Goal: Information Seeking & Learning: Check status

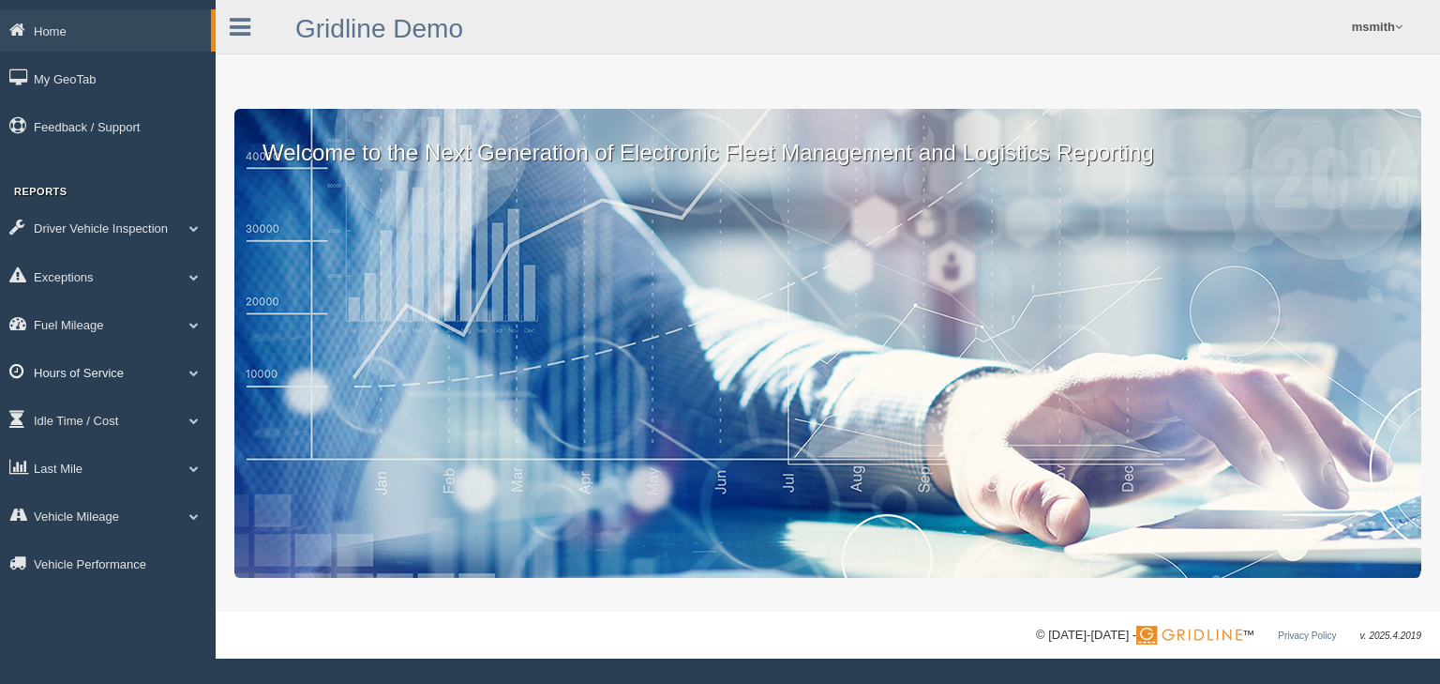
click at [105, 379] on link "Hours of Service" at bounding box center [108, 372] width 216 height 42
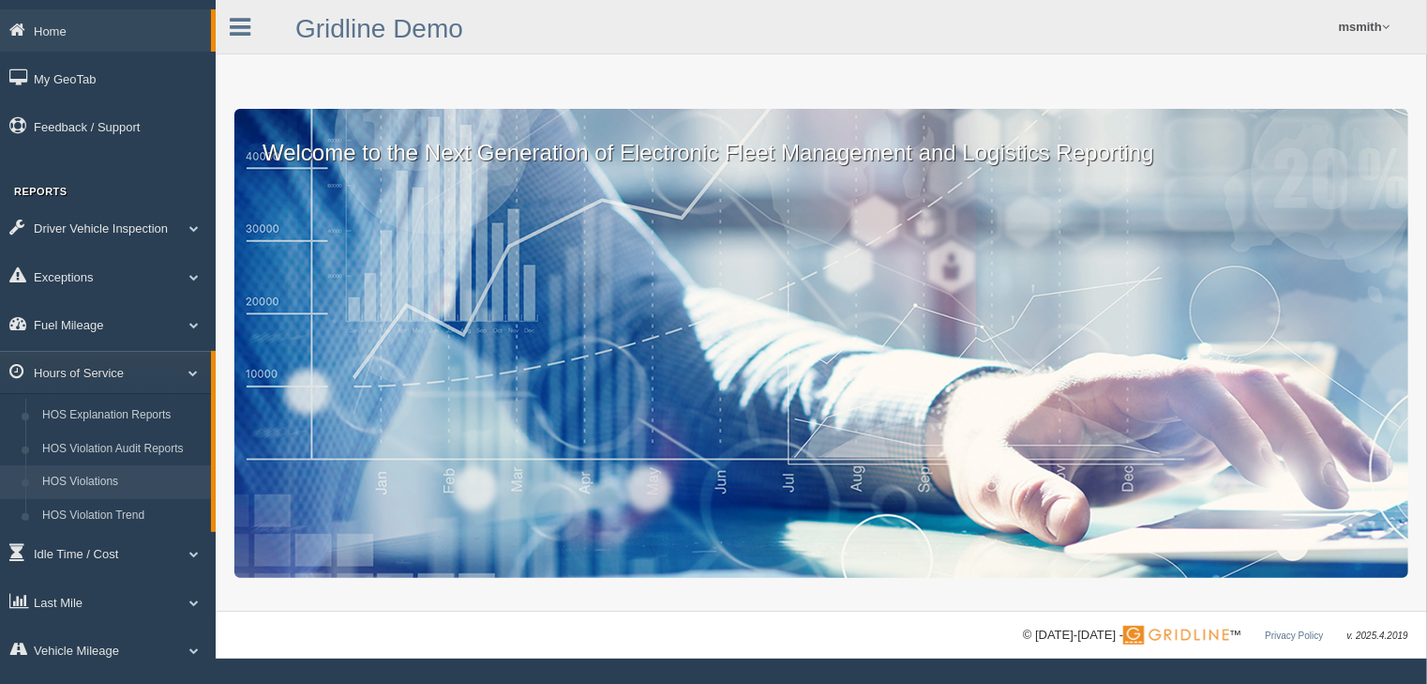
click at [108, 493] on link "HOS Violations" at bounding box center [122, 482] width 177 height 34
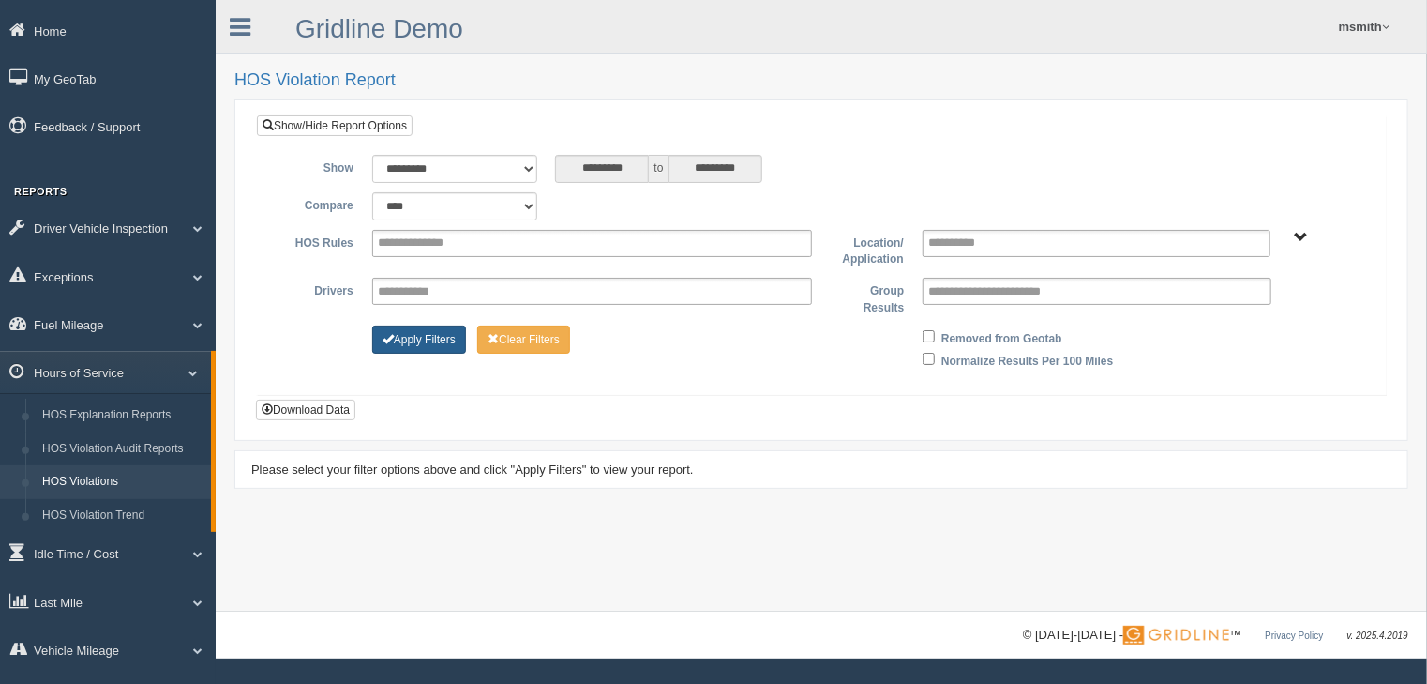
click at [421, 326] on button "Apply Filters" at bounding box center [419, 339] width 94 height 28
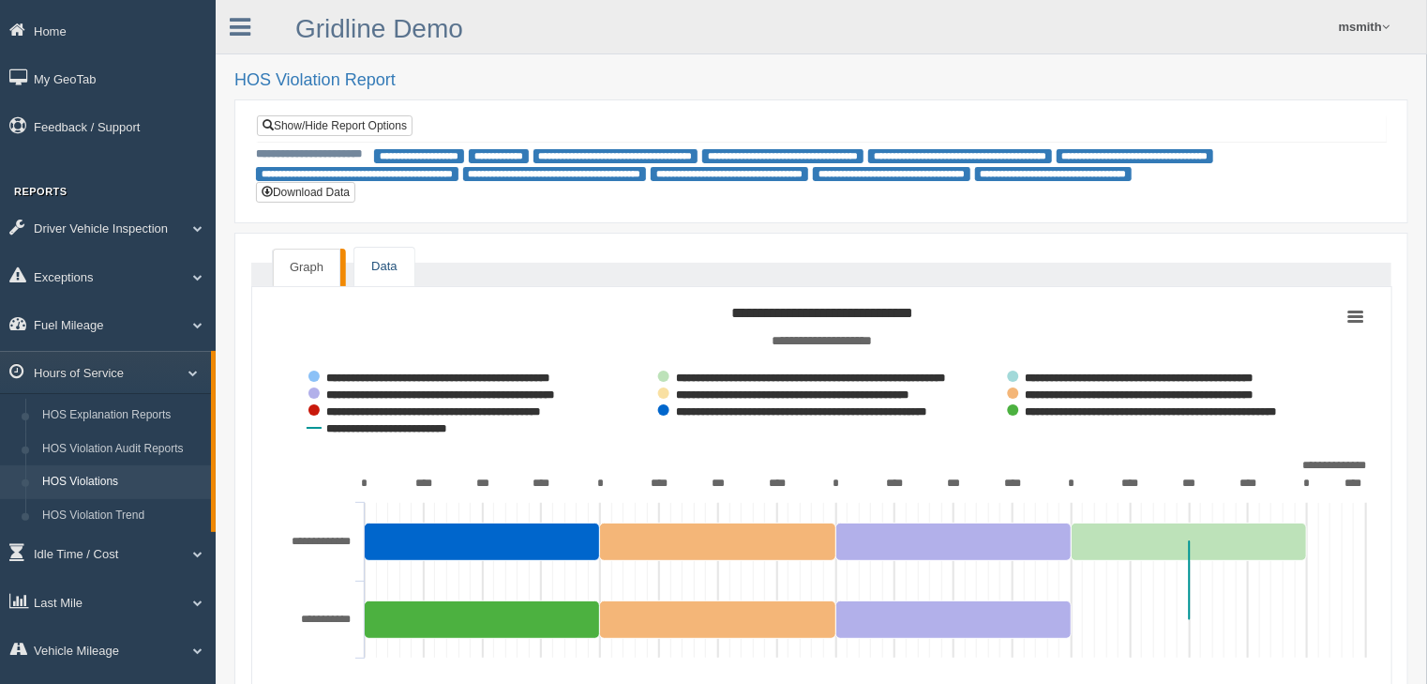
click at [398, 258] on link "Data" at bounding box center [383, 267] width 59 height 38
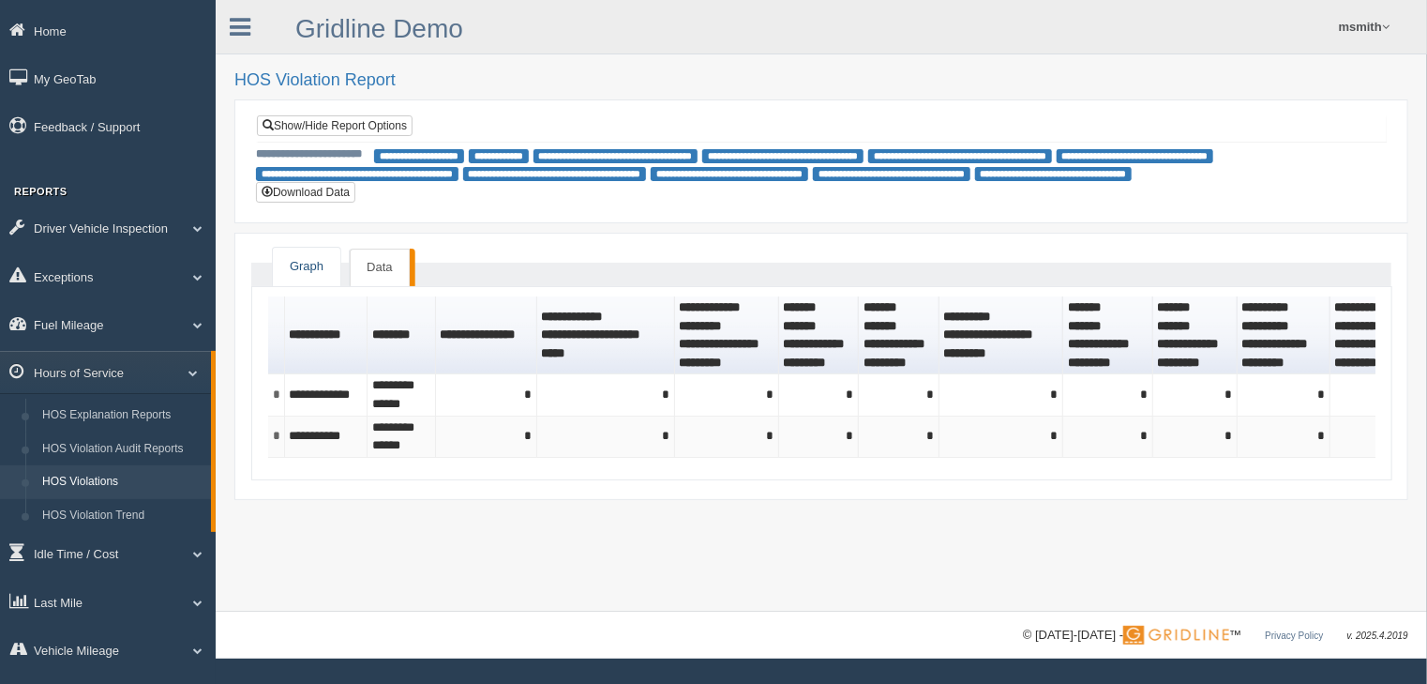
click at [337, 255] on link "Graph" at bounding box center [307, 267] width 68 height 38
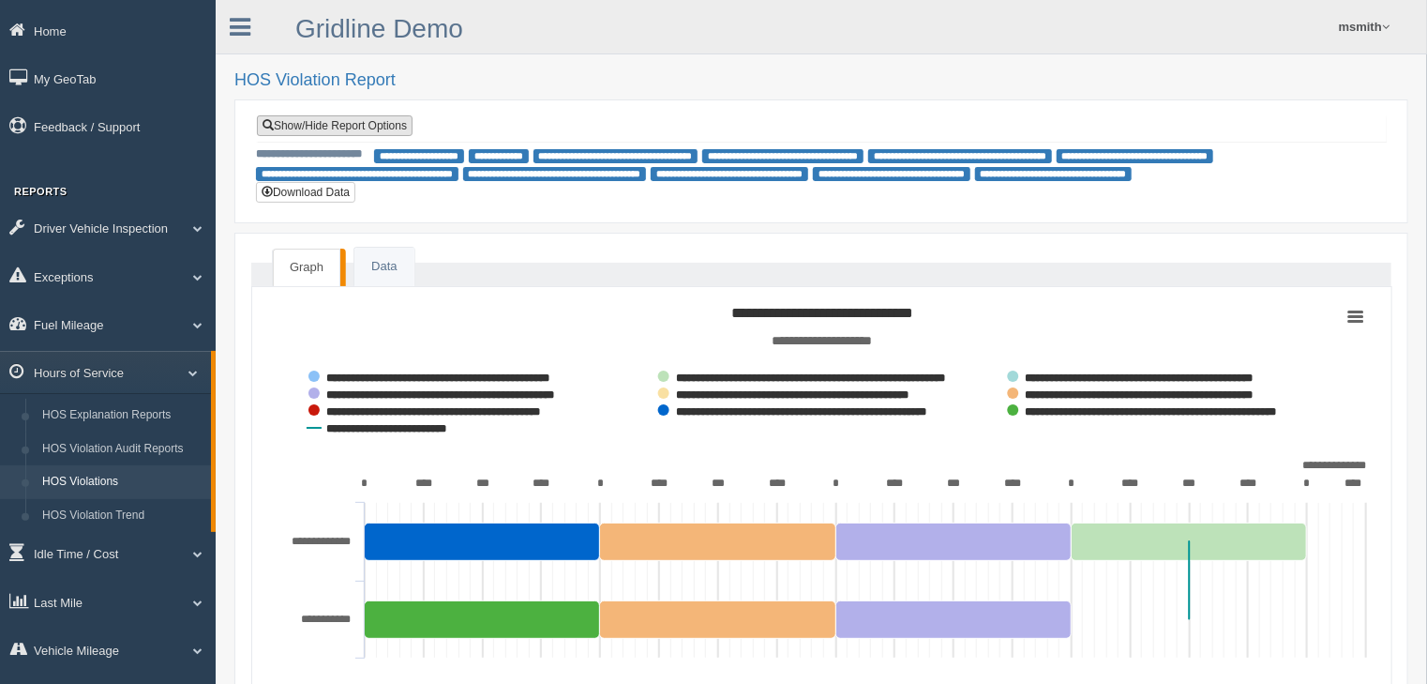
click at [364, 122] on link "Show/Hide Report Options" at bounding box center [335, 125] width 156 height 21
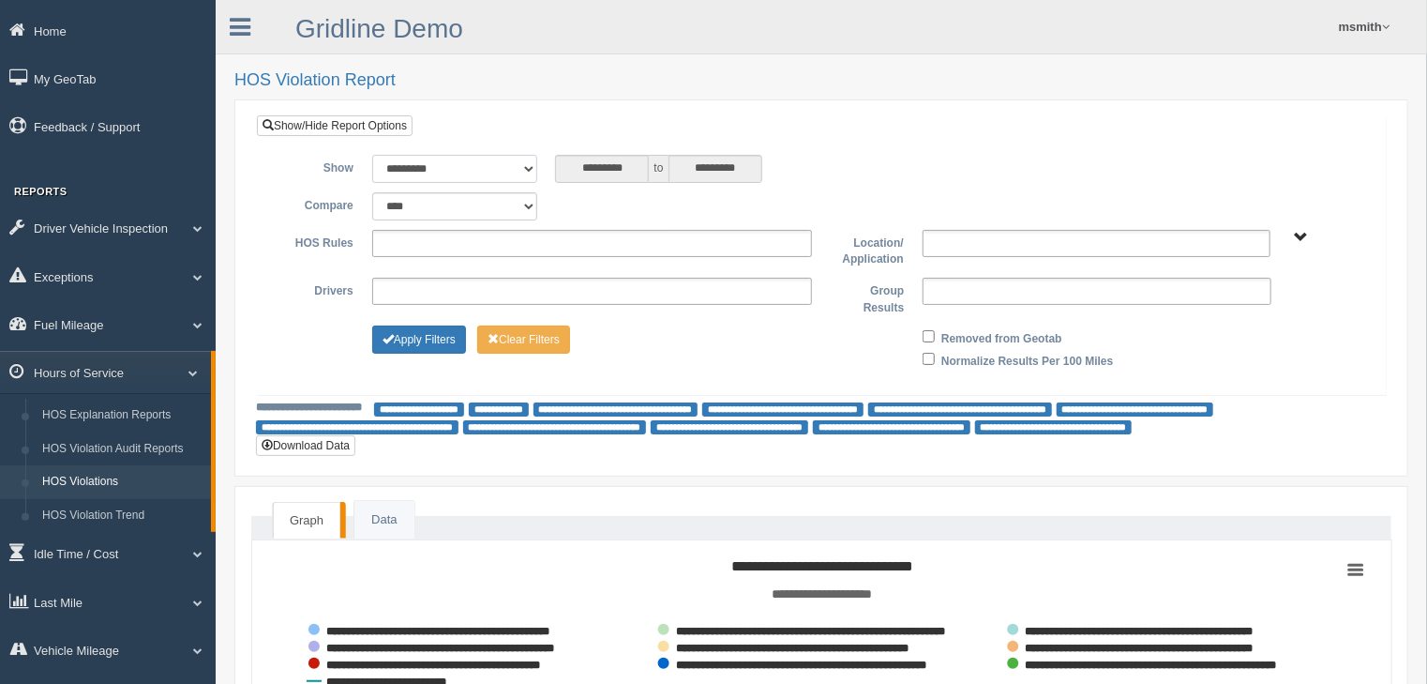
click at [406, 165] on select "**********" at bounding box center [454, 169] width 165 height 28
click at [489, 135] on div "**********" at bounding box center [821, 254] width 1129 height 279
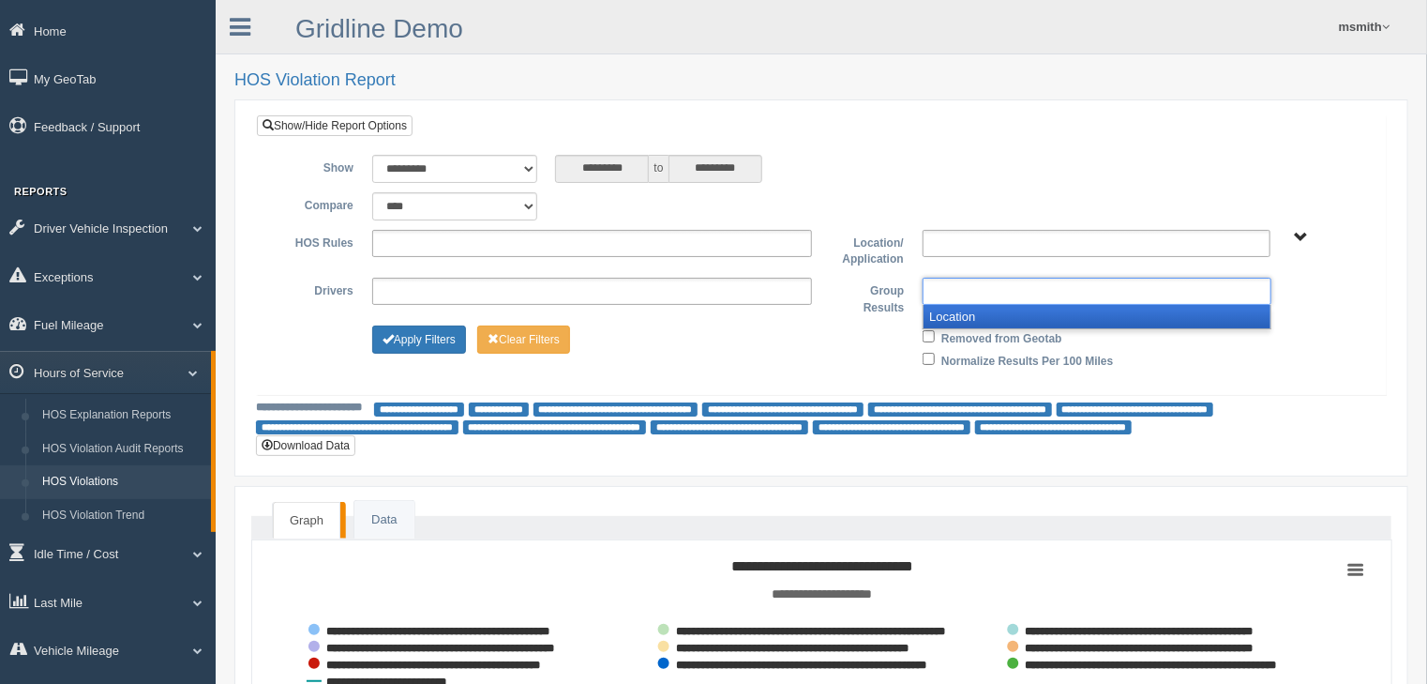
click at [956, 302] on ul at bounding box center [1097, 291] width 348 height 27
click at [961, 318] on li "Location" at bounding box center [1097, 316] width 346 height 23
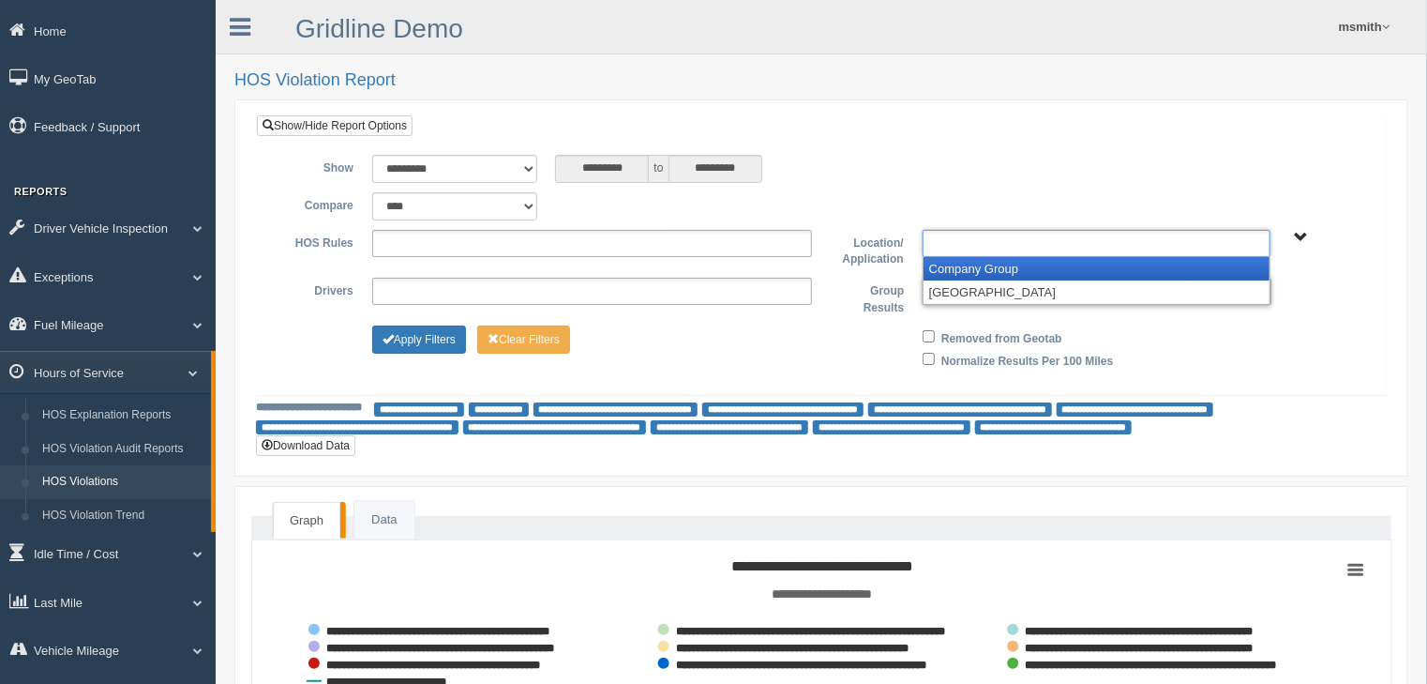
click at [956, 254] on ul at bounding box center [1097, 243] width 348 height 27
click at [956, 263] on li "Company Group" at bounding box center [1097, 268] width 346 height 23
click at [956, 263] on div "**********" at bounding box center [821, 249] width 1101 height 38
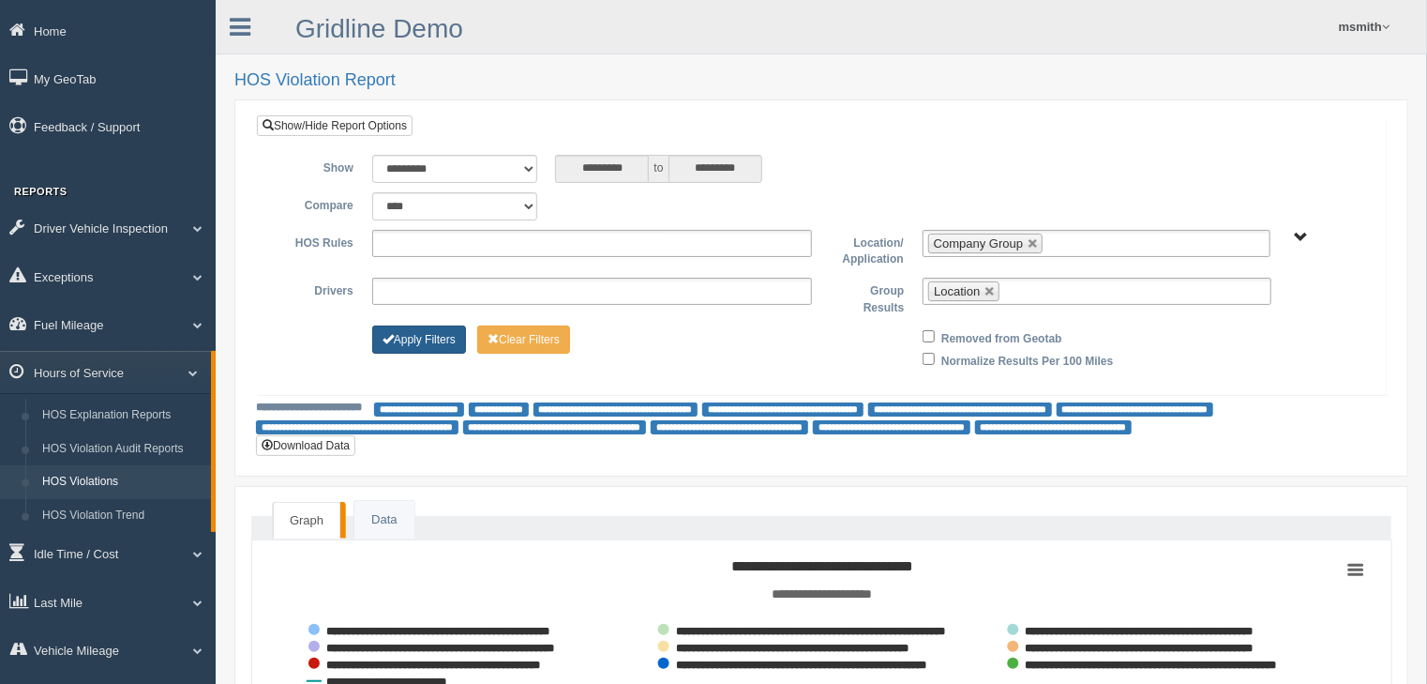
click at [433, 325] on button "Apply Filters" at bounding box center [419, 339] width 94 height 28
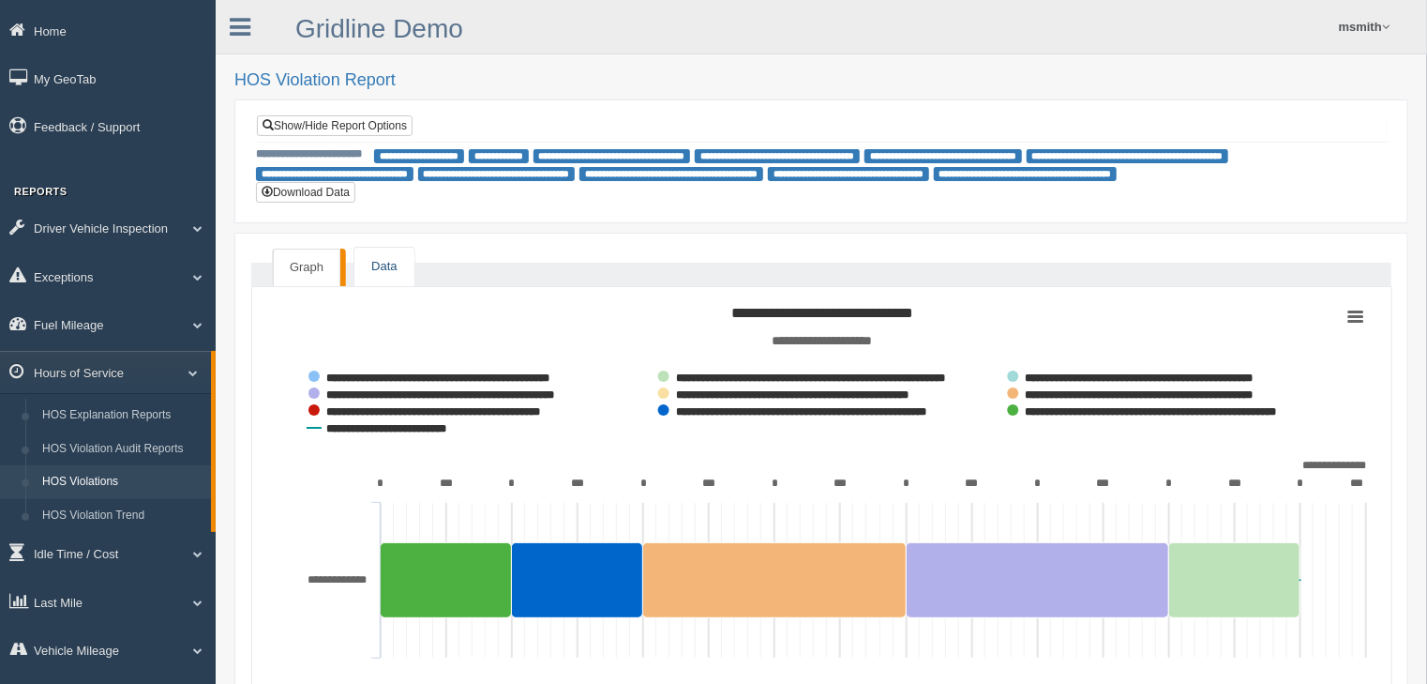
click at [398, 255] on link "Data" at bounding box center [383, 267] width 59 height 38
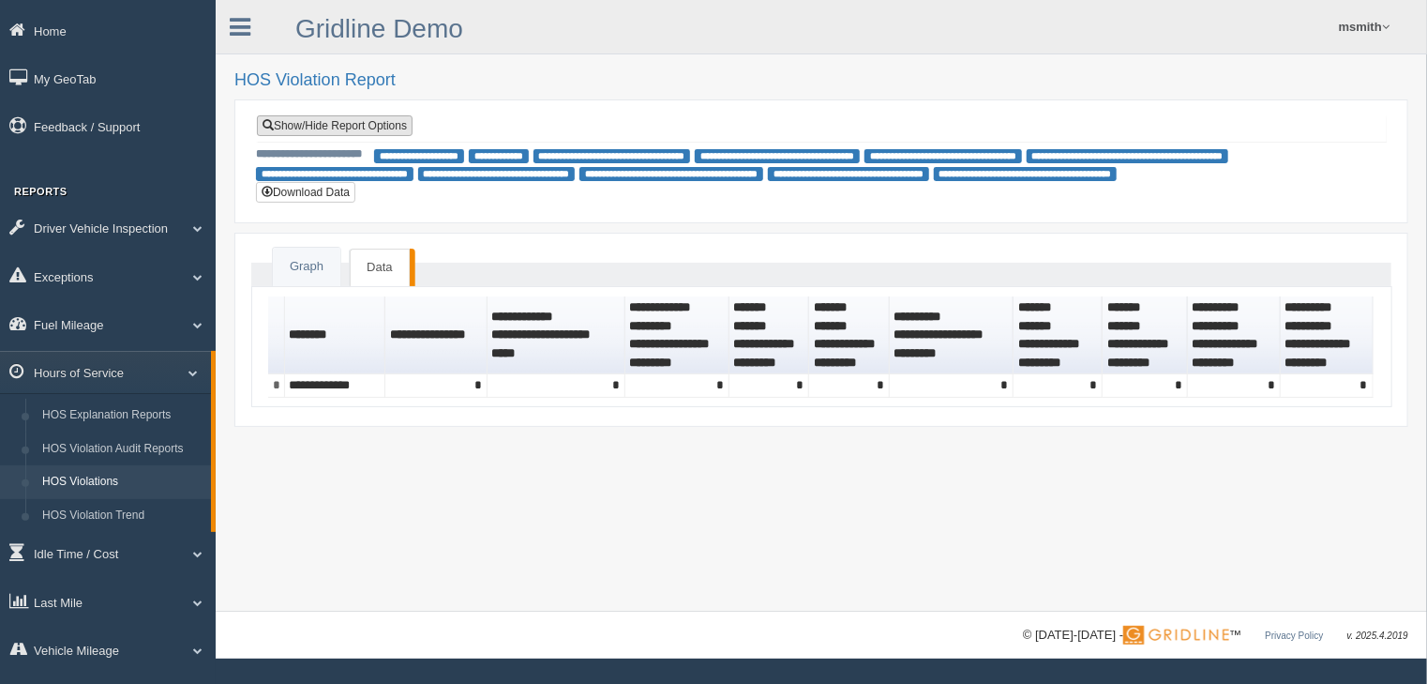
click at [361, 117] on link "Show/Hide Report Options" at bounding box center [335, 125] width 156 height 21
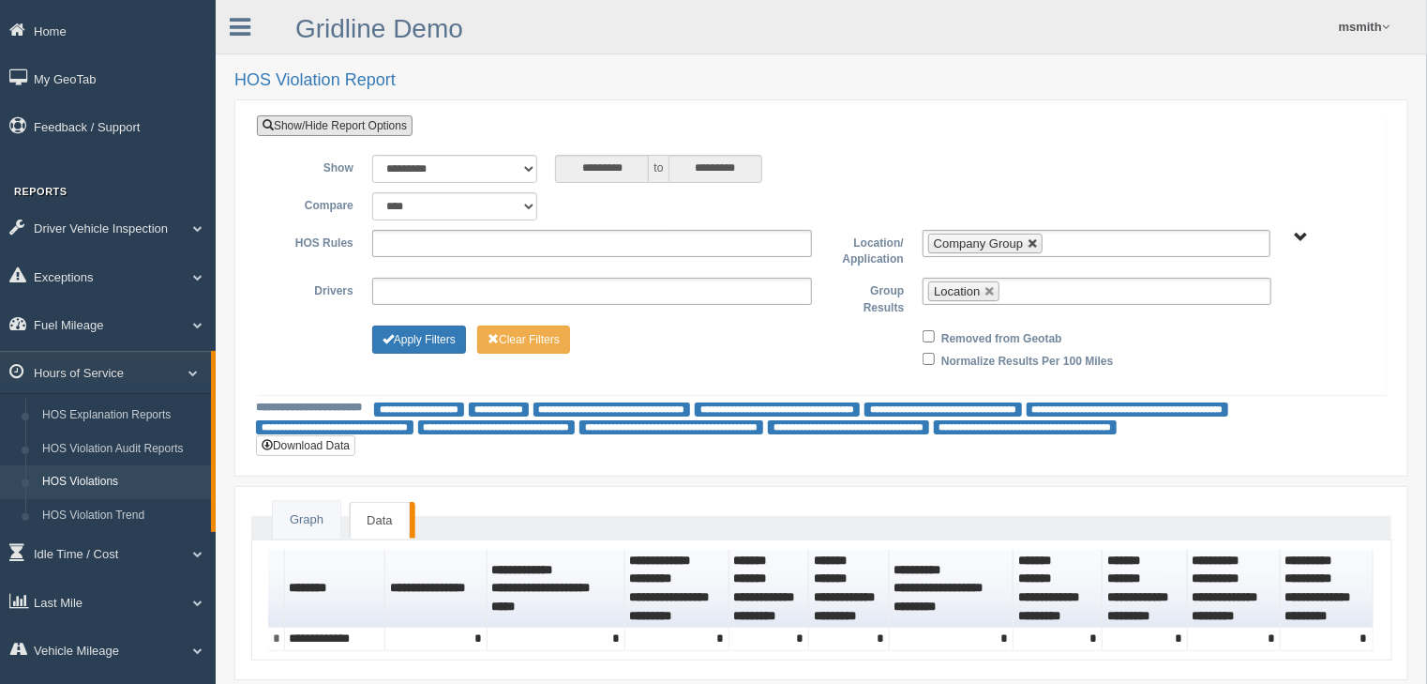
click at [1030, 238] on link at bounding box center [1033, 243] width 11 height 11
type input "**********"
click at [462, 335] on div "Apply Filters Clear Filters" at bounding box center [592, 336] width 459 height 23
click at [457, 335] on button "Apply Filters" at bounding box center [419, 339] width 94 height 28
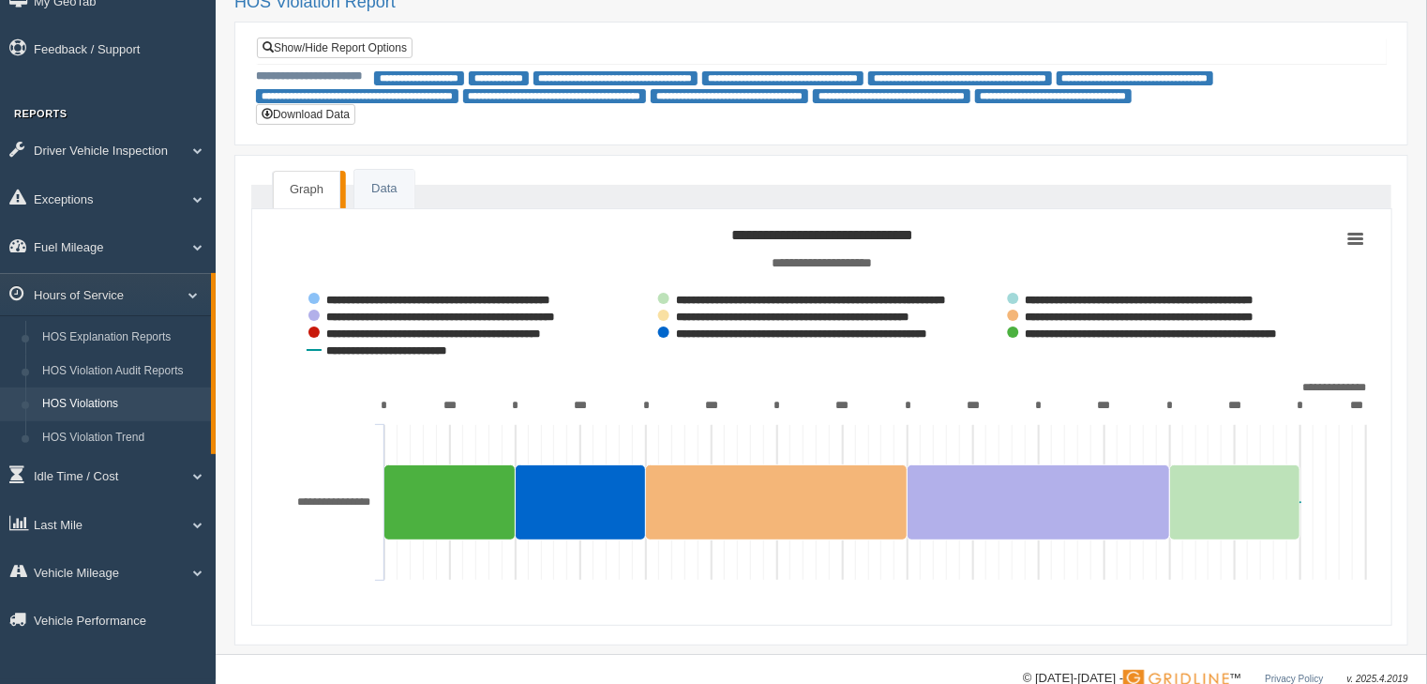
scroll to position [112, 0]
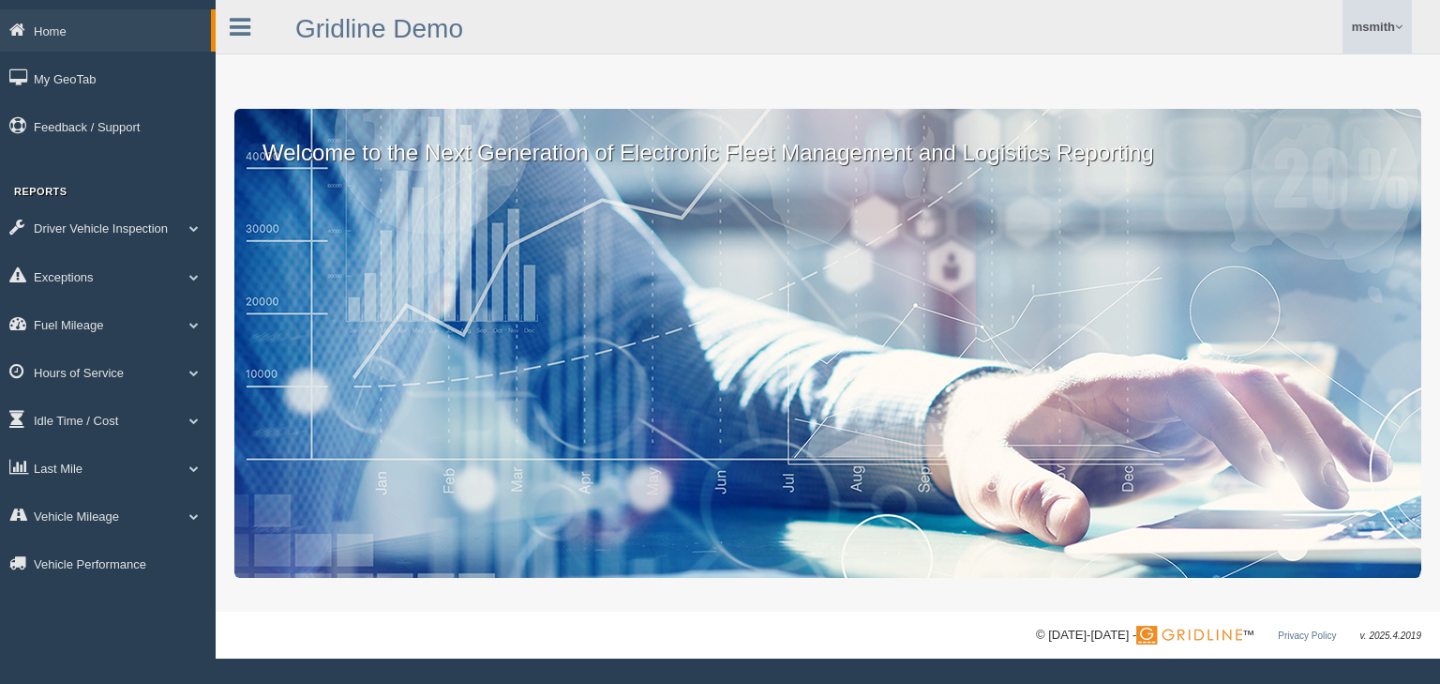
click at [1377, 24] on link "msmith" at bounding box center [1377, 26] width 69 height 53
click at [1250, 109] on link "Log Off" at bounding box center [1309, 112] width 204 height 38
